Goal: Navigation & Orientation: Find specific page/section

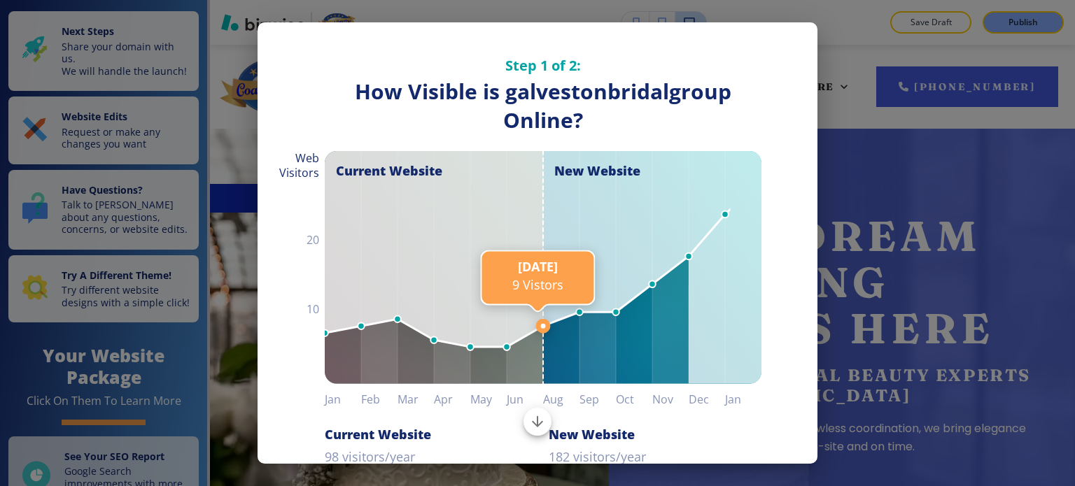
scroll to position [189, 0]
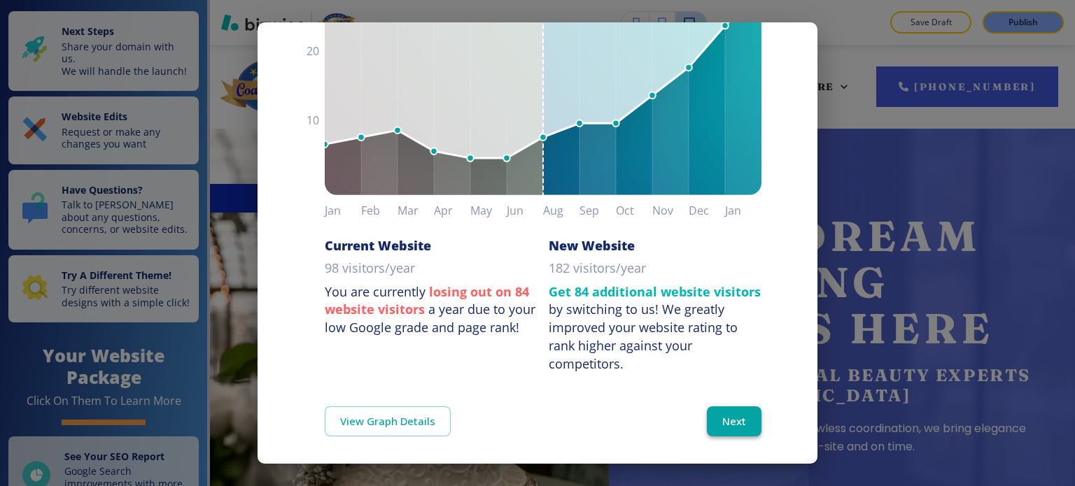
click at [734, 414] on button "Next" at bounding box center [734, 421] width 55 height 29
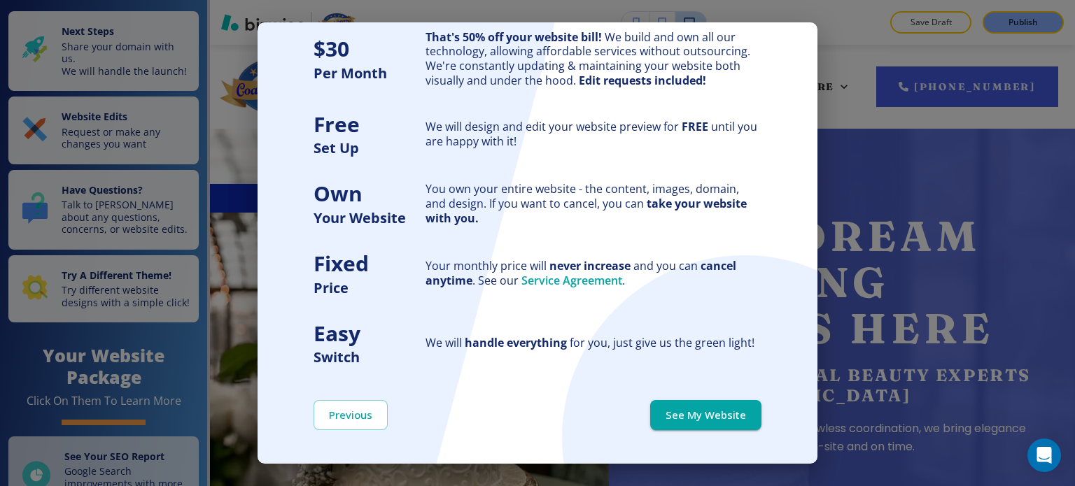
scroll to position [0, 0]
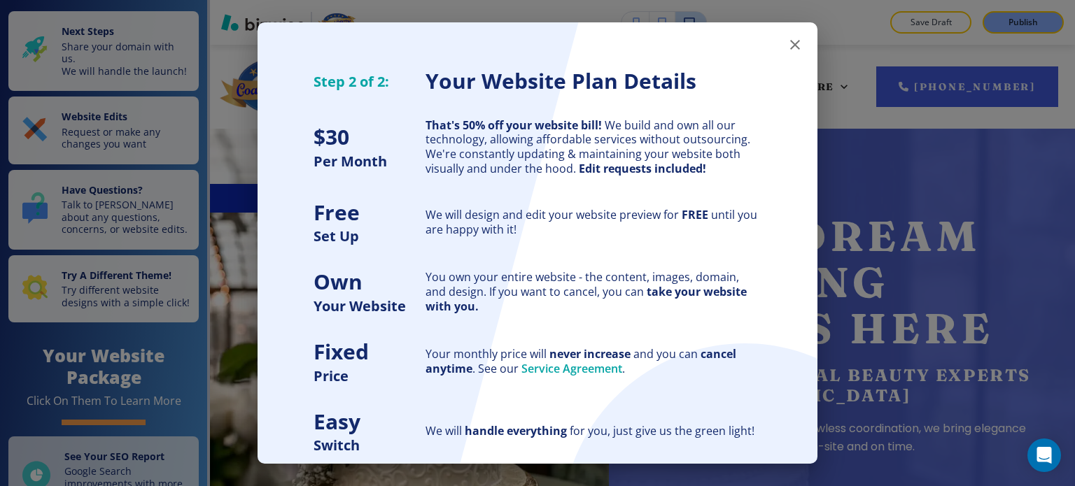
click at [787, 38] on icon "button" at bounding box center [795, 44] width 17 height 17
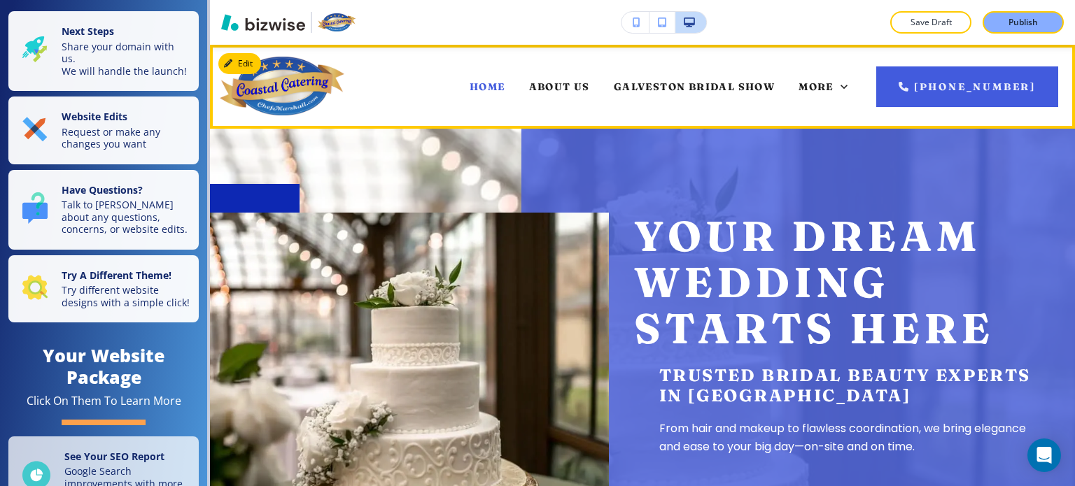
click at [279, 90] on img at bounding box center [282, 86] width 125 height 59
click at [568, 80] on span "ABOUT US" at bounding box center [559, 86] width 61 height 13
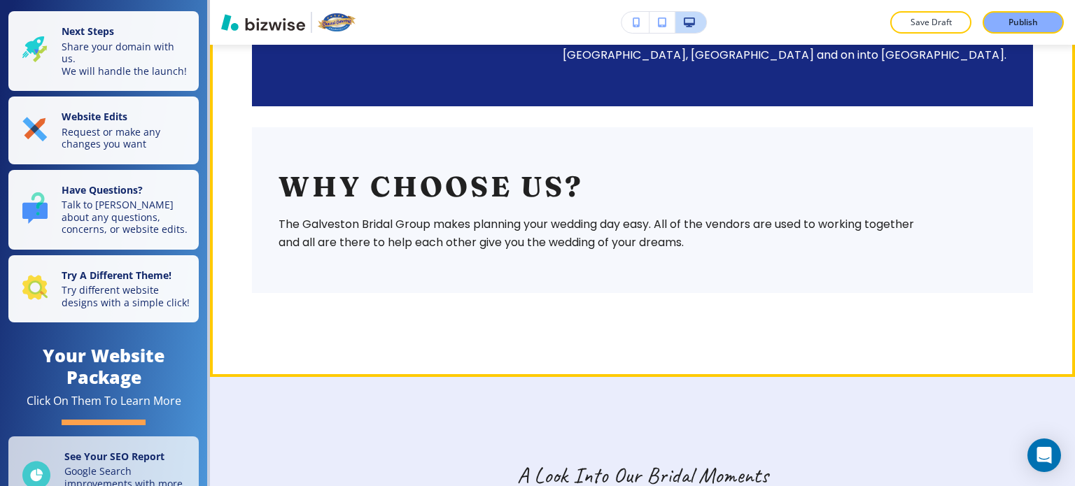
scroll to position [1188, 0]
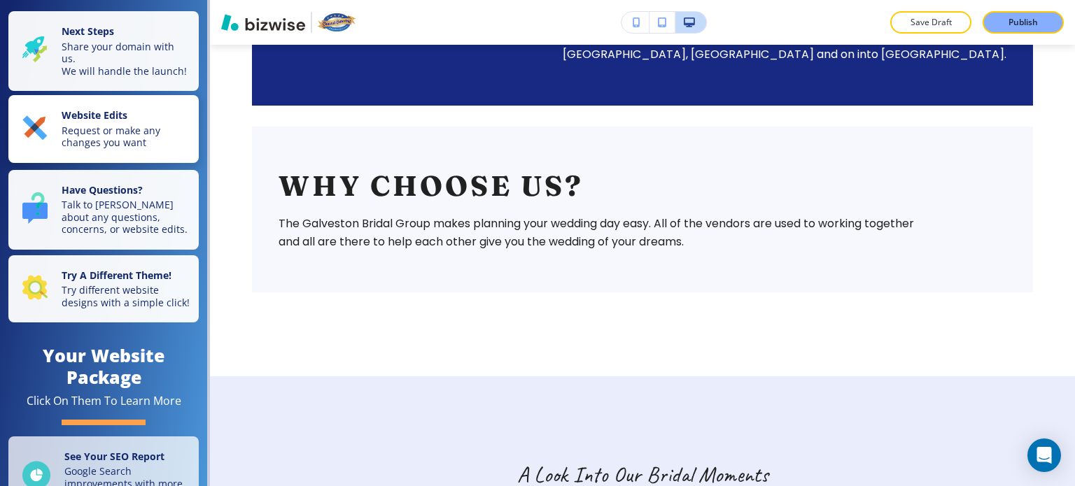
click at [117, 122] on strong "Website Edits" at bounding box center [95, 114] width 66 height 13
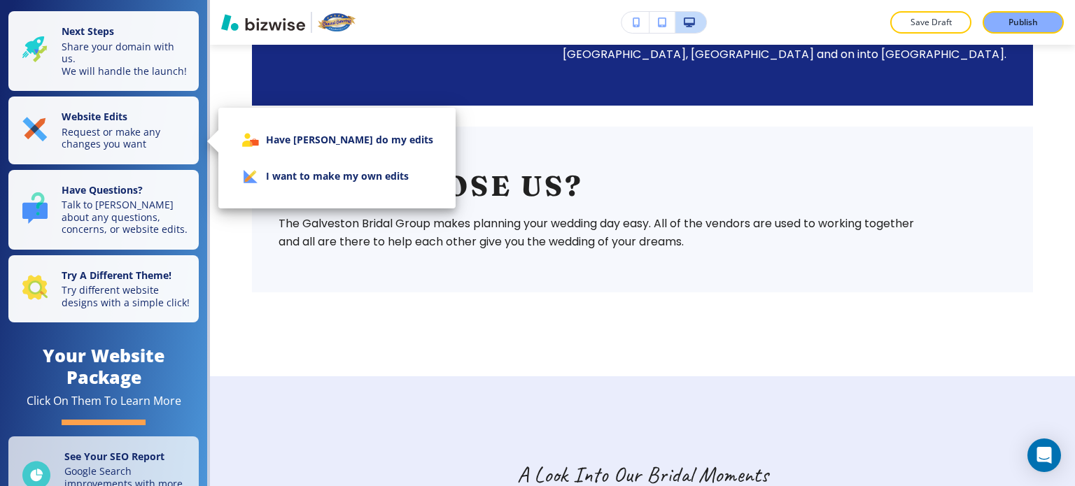
click at [116, 69] on div at bounding box center [537, 243] width 1075 height 486
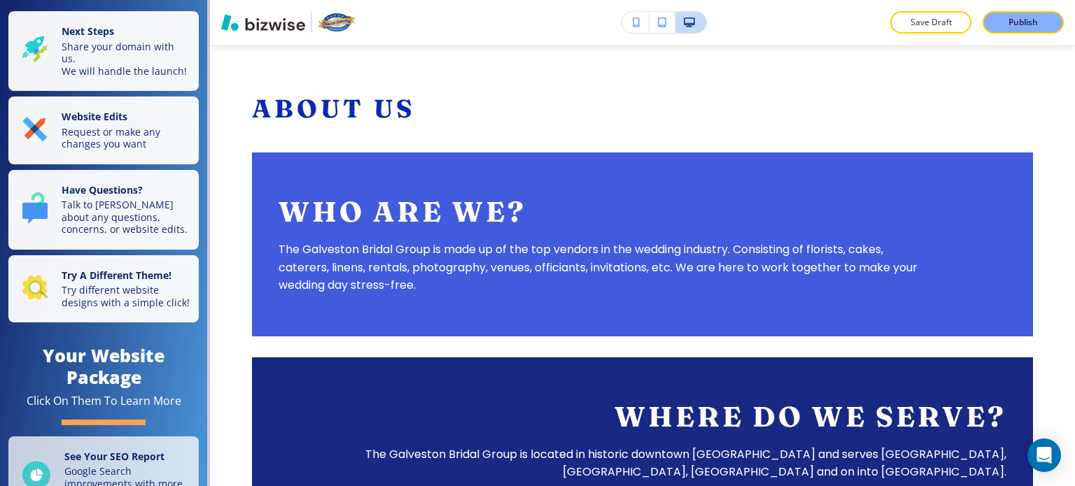
scroll to position [769, 0]
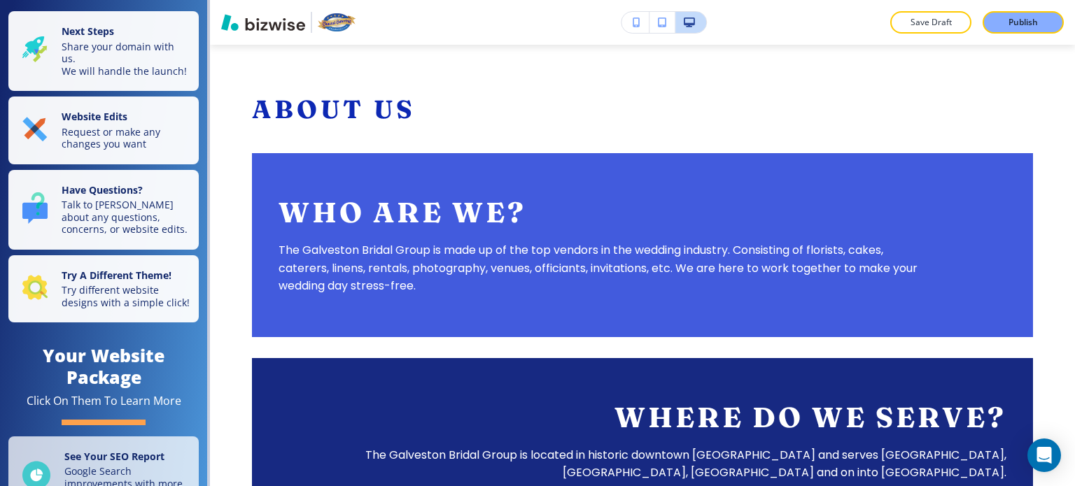
click at [629, 27] on button "button" at bounding box center [636, 22] width 28 height 21
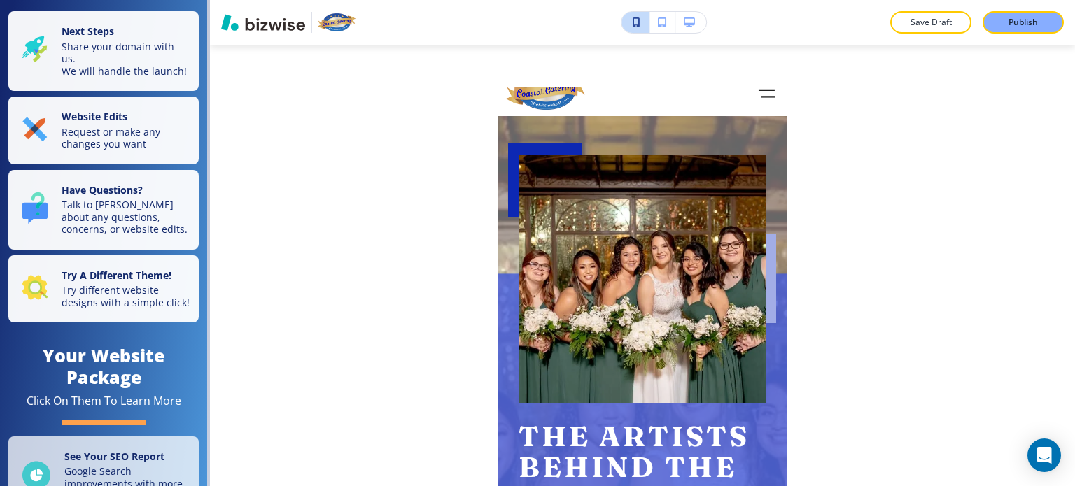
scroll to position [0, 0]
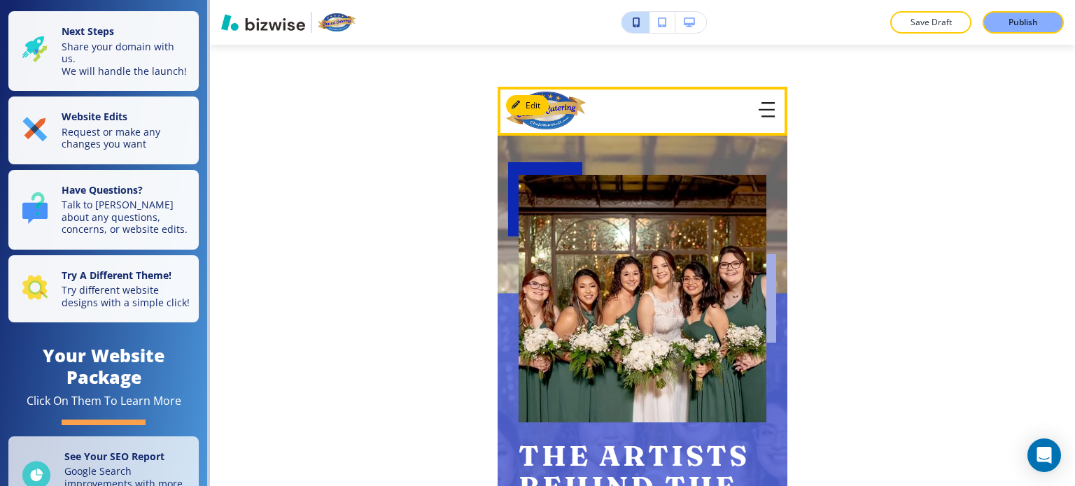
click at [549, 103] on img at bounding box center [546, 111] width 80 height 38
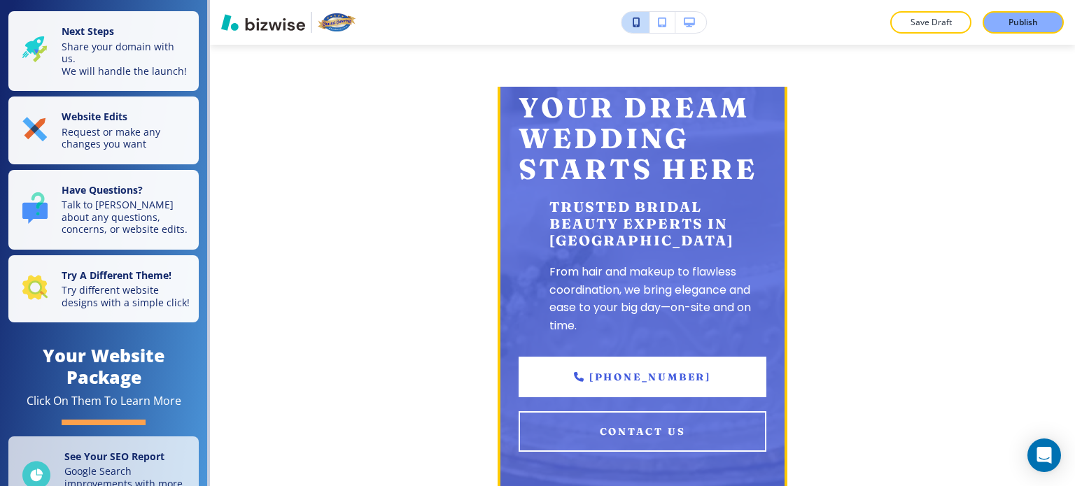
scroll to position [349, 0]
click at [596, 244] on p "Trusted Bridal Beauty Experts in [GEOGRAPHIC_DATA]" at bounding box center [657, 223] width 217 height 50
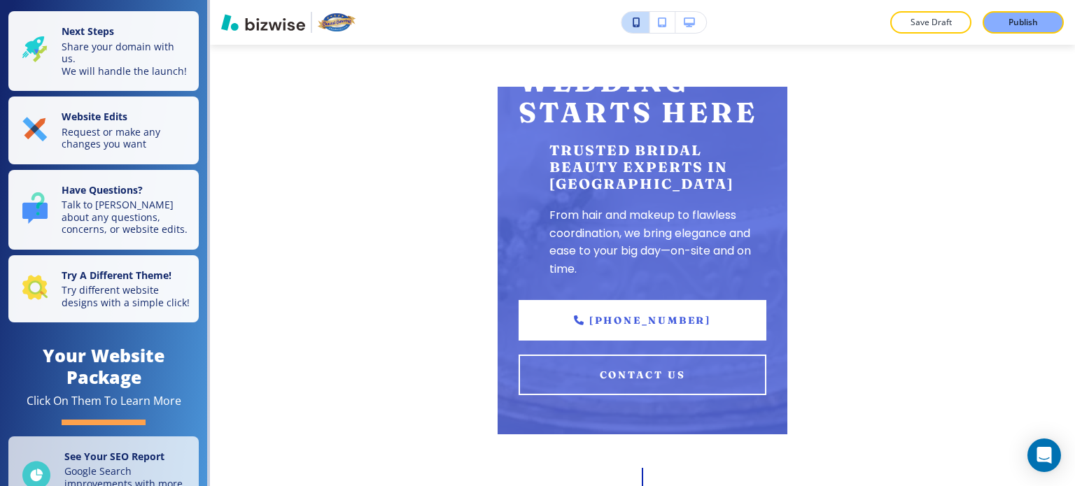
scroll to position [0, 0]
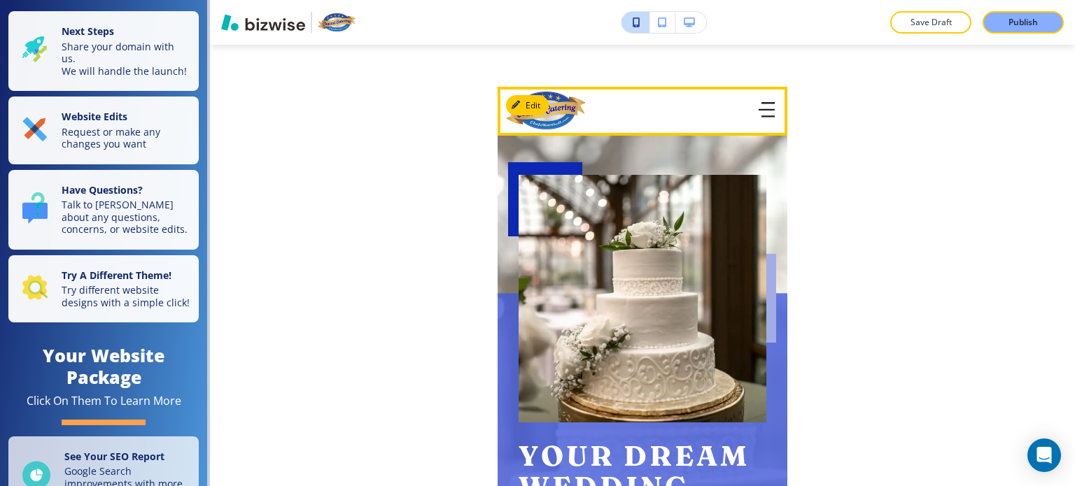
click at [759, 108] on icon "button" at bounding box center [767, 109] width 16 height 15
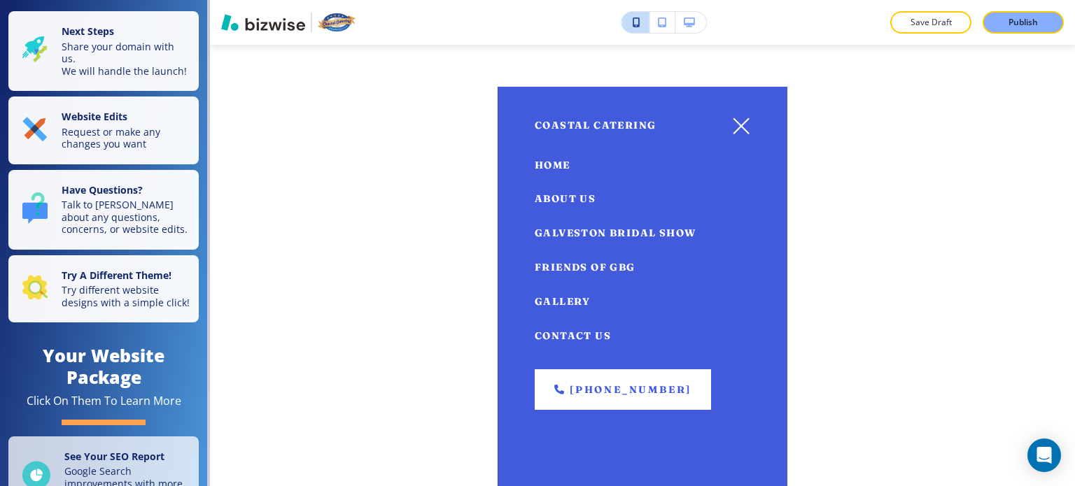
click at [599, 125] on span "Coastal Catering" at bounding box center [630, 126] width 190 height 12
click at [897, 286] on div "Save Draft Publish Edit Coastal Catering HOME ABOUT US GALVESTON BRIDAL SHOW FR…" at bounding box center [642, 243] width 865 height 486
click at [606, 124] on span "Coastal Catering" at bounding box center [630, 126] width 190 height 12
click at [733, 120] on icon "button" at bounding box center [741, 126] width 17 height 17
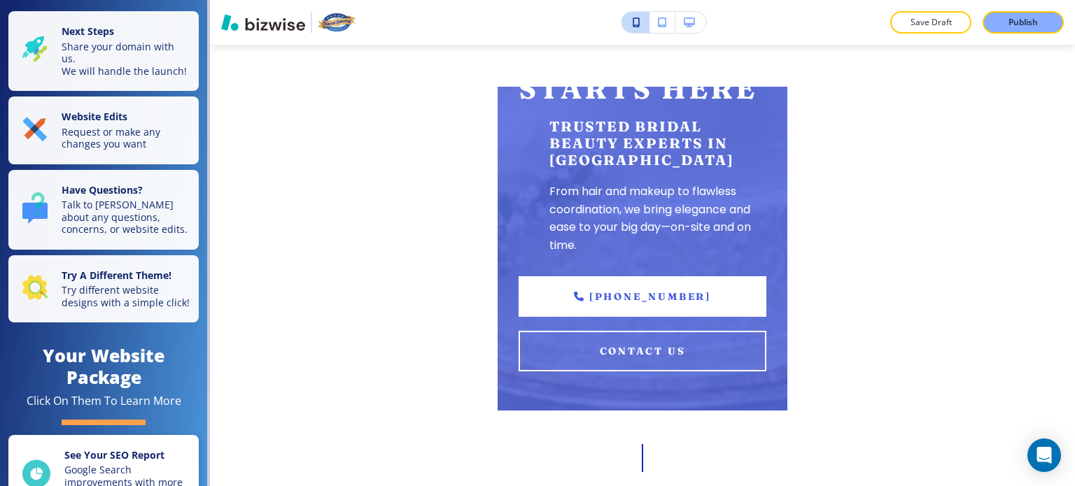
scroll to position [430, 0]
